Goal: Task Accomplishment & Management: Manage account settings

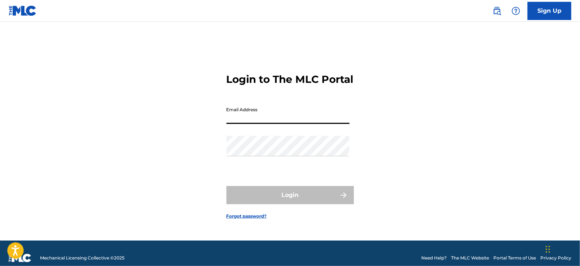
click at [256, 116] on input "Email Address" at bounding box center [287, 113] width 123 height 21
type input "[EMAIL_ADDRESS][DOMAIN_NAME]"
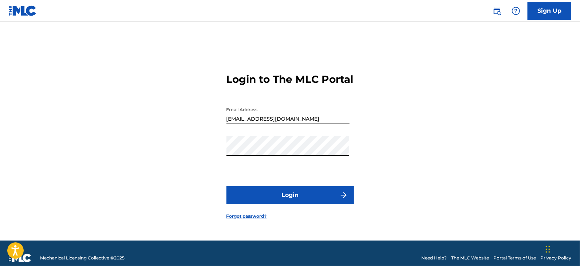
scroll to position [9, 0]
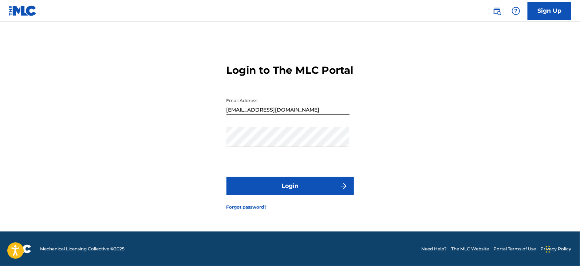
click at [279, 195] on button "Login" at bounding box center [289, 186] width 127 height 18
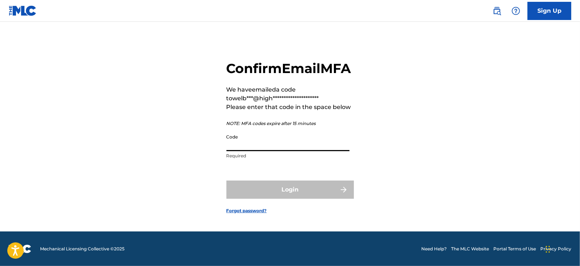
click at [289, 151] on input "Code" at bounding box center [287, 141] width 123 height 21
paste input "419035"
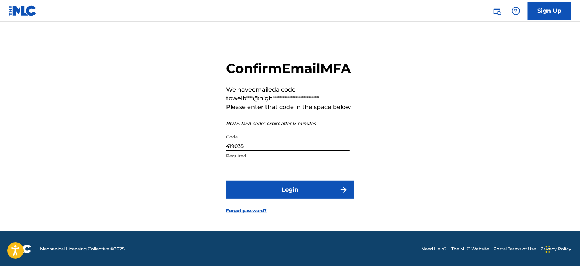
type input "419035"
click at [280, 197] on button "Login" at bounding box center [289, 190] width 127 height 18
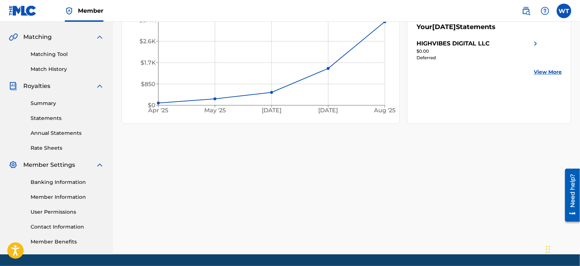
scroll to position [163, 0]
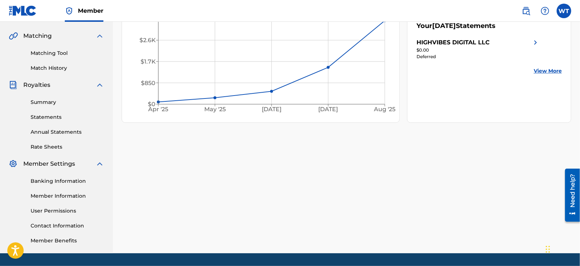
click at [57, 214] on link "User Permissions" at bounding box center [68, 212] width 74 height 8
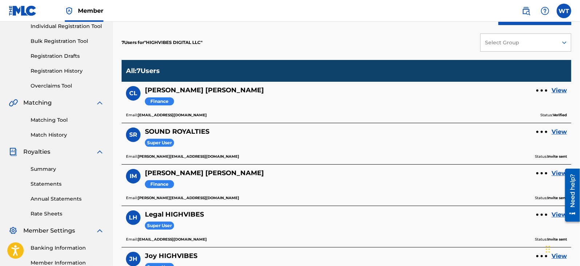
scroll to position [95, 0]
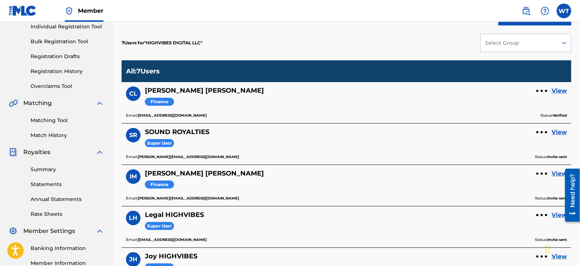
click at [543, 133] on div at bounding box center [541, 132] width 11 height 4
click at [536, 119] on p "Remove User" at bounding box center [542, 118] width 62 height 17
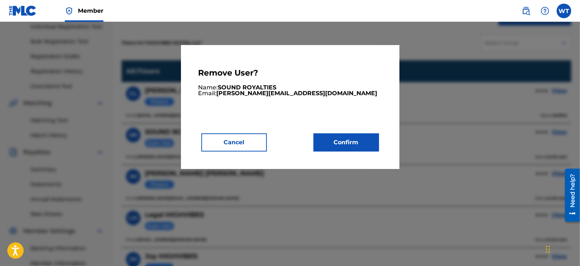
click at [357, 139] on button "Confirm" at bounding box center [346, 143] width 66 height 18
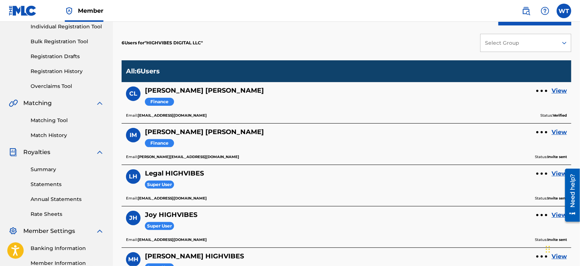
click at [542, 90] on div at bounding box center [542, 91] width 2 height 2
click at [528, 79] on p "Remove User" at bounding box center [542, 76] width 62 height 17
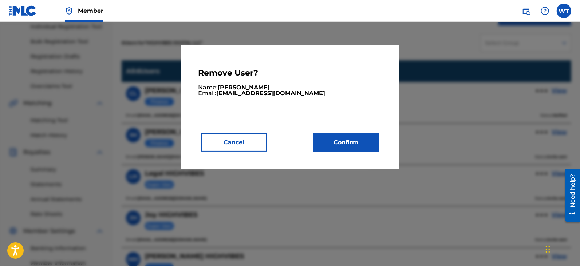
click at [359, 143] on button "Confirm" at bounding box center [346, 143] width 66 height 18
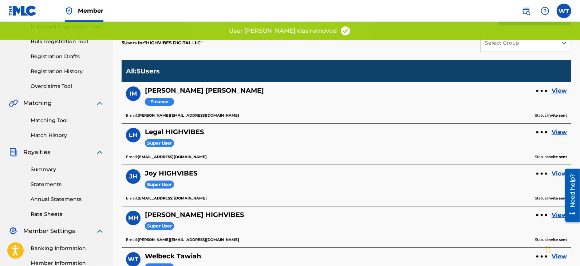
scroll to position [185, 0]
